Goal: Task Accomplishment & Management: Complete application form

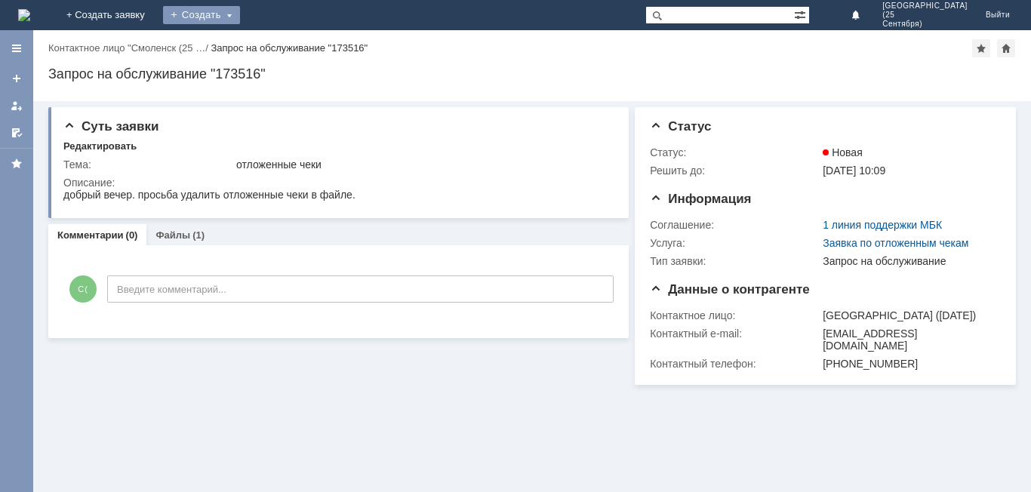
click at [240, 9] on div "Создать" at bounding box center [201, 15] width 77 height 18
click at [281, 40] on link "Заявка" at bounding box center [223, 45] width 115 height 18
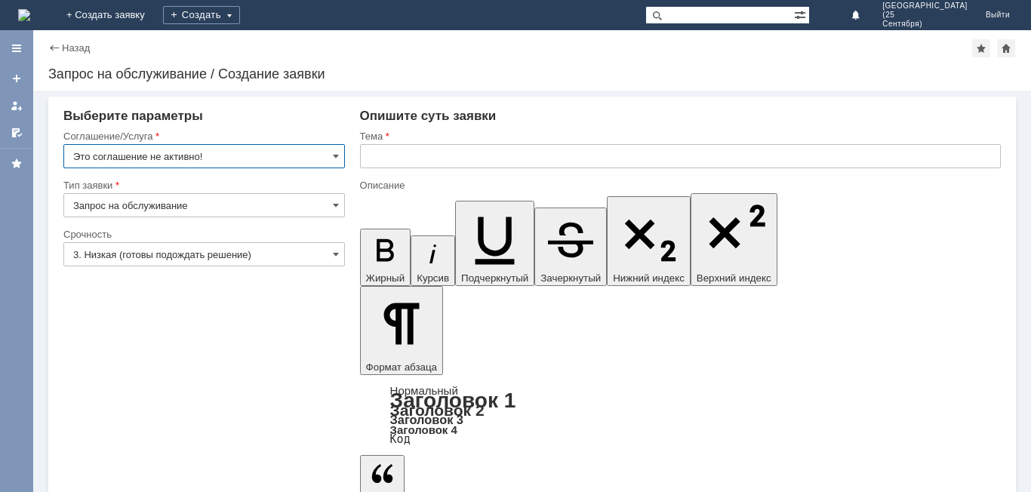
click at [414, 156] on input "text" at bounding box center [680, 156] width 641 height 24
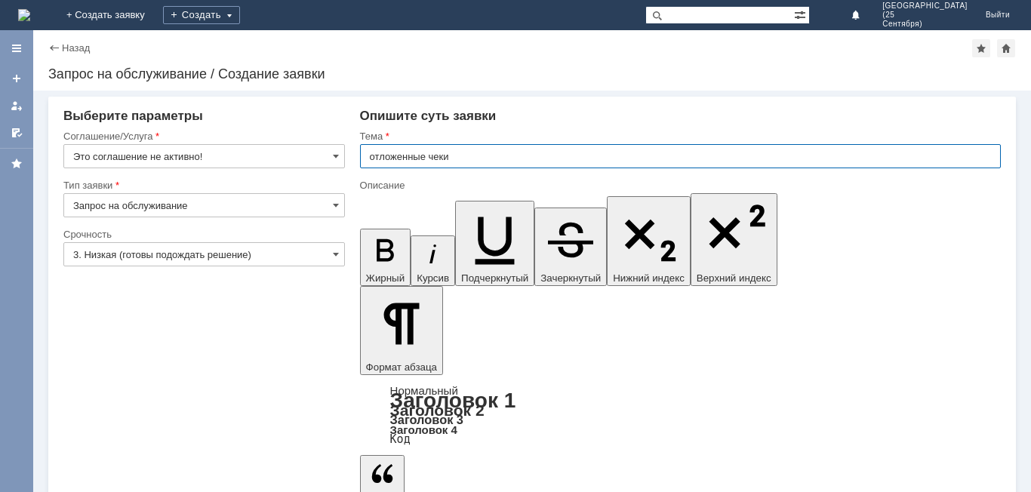
type input "отложенные чеки"
click at [316, 157] on input "Это соглашение не активно!" at bounding box center [204, 156] width 282 height 24
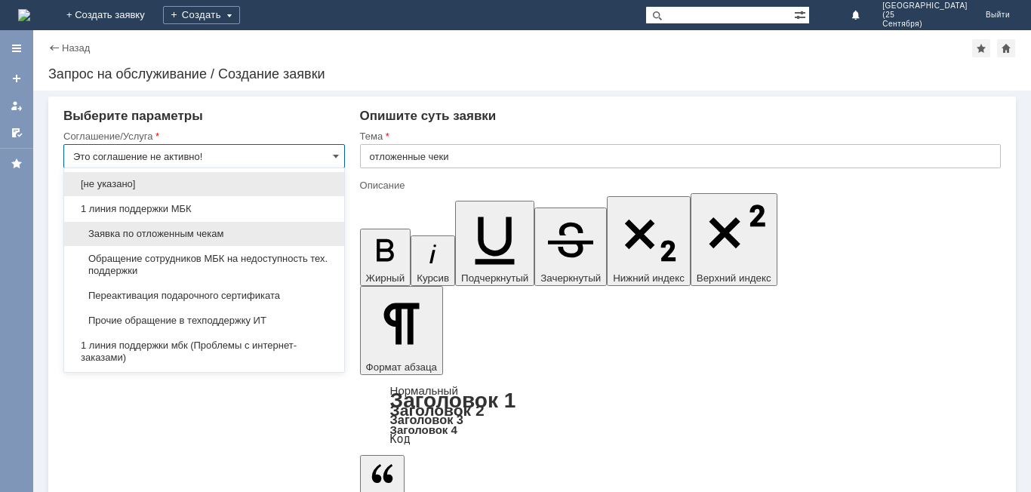
click at [245, 231] on span "Заявка по отложенным чекам" at bounding box center [204, 234] width 262 height 12
click at [245, 231] on div "Срочность" at bounding box center [202, 234] width 279 height 10
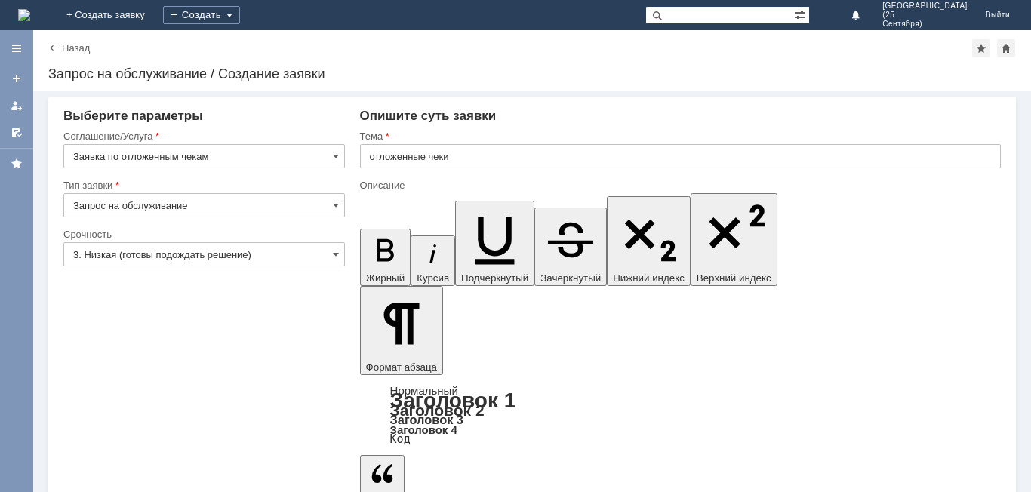
type input "Заявка по отложенным чекам"
click at [242, 257] on input "3. Низкая (готовы подождать решение)" at bounding box center [204, 254] width 282 height 24
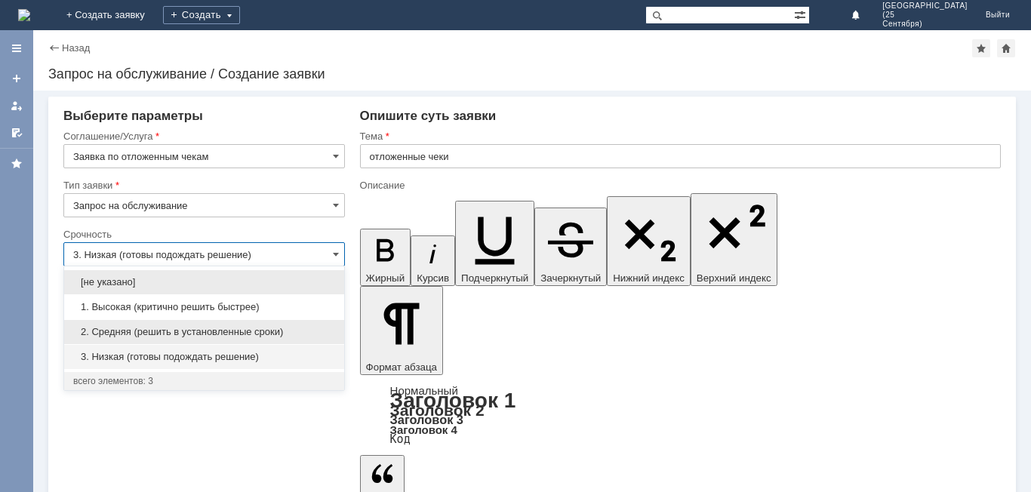
click at [236, 336] on span "2. Средняя (решить в установленные сроки)" at bounding box center [204, 332] width 262 height 12
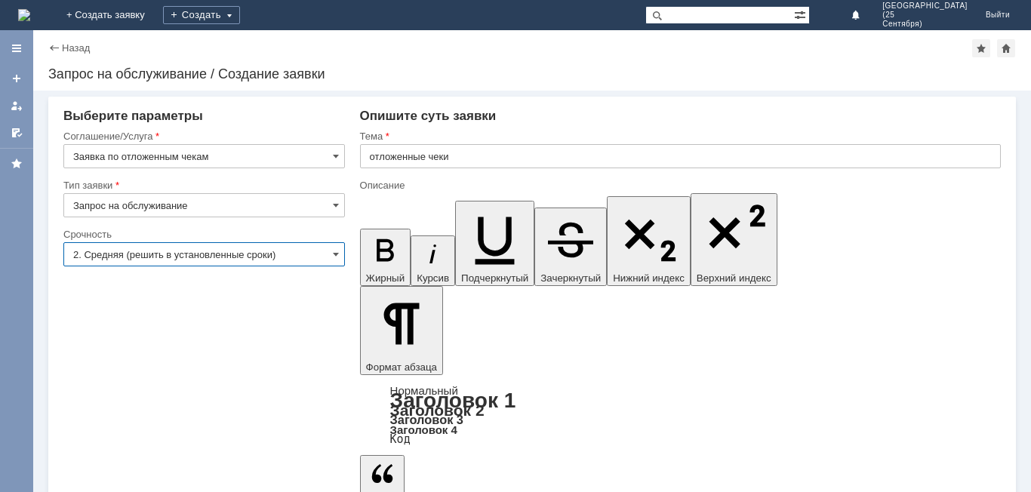
type input "2. Средняя (решить в установленные сроки)"
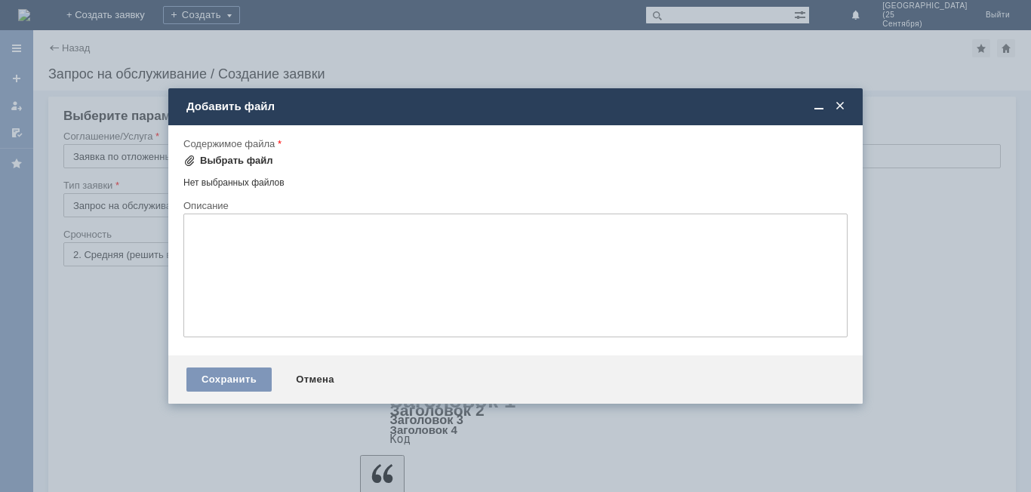
click at [204, 161] on div "Выбрать файл" at bounding box center [236, 161] width 73 height 12
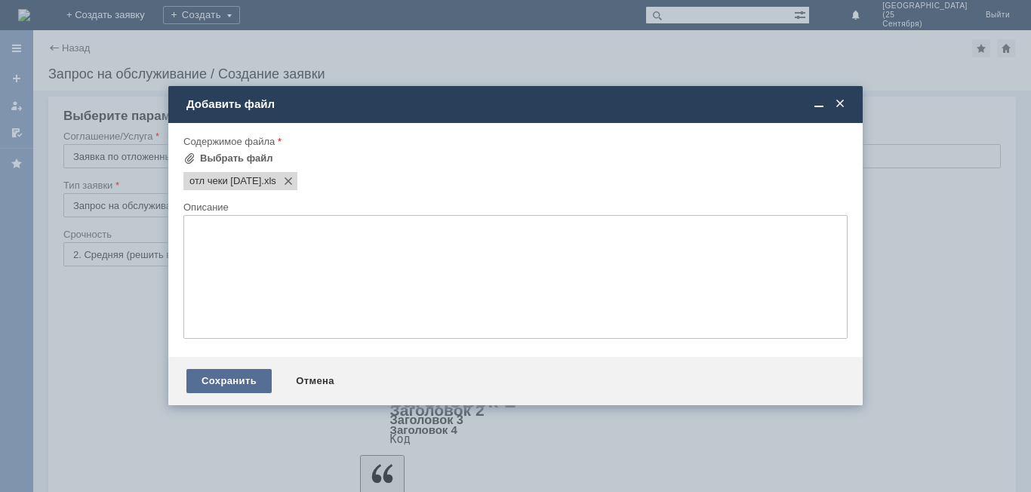
click at [214, 385] on div "Сохранить" at bounding box center [228, 381] width 85 height 24
